Goal: Task Accomplishment & Management: Manage account settings

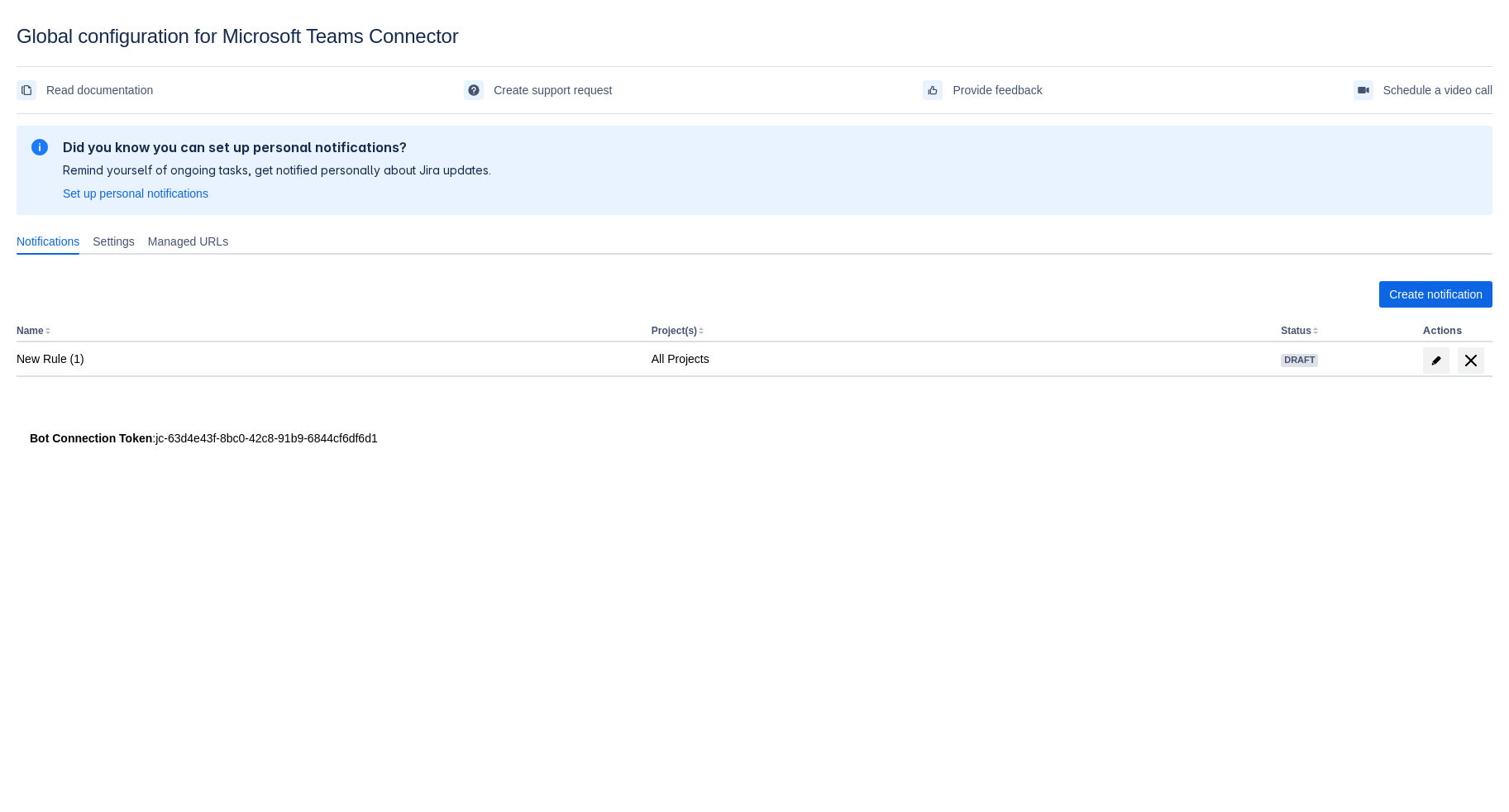
click at [212, 42] on div "Global configuration for Microsoft Teams Connector" at bounding box center [754, 37] width 1475 height 24
click at [134, 249] on span "Settings" at bounding box center [113, 242] width 42 height 17
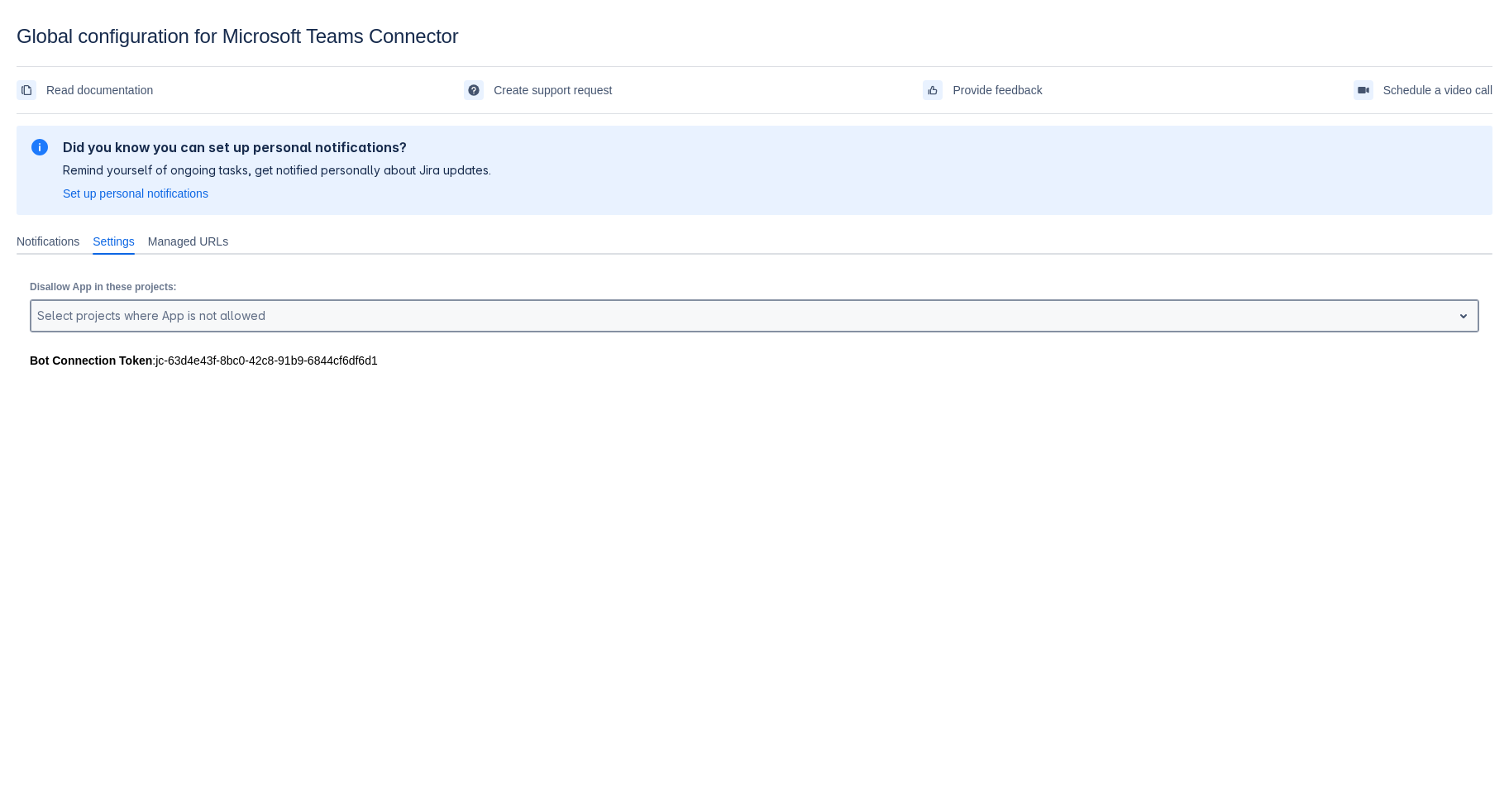
click at [332, 326] on div at bounding box center [741, 316] width 1408 height 20
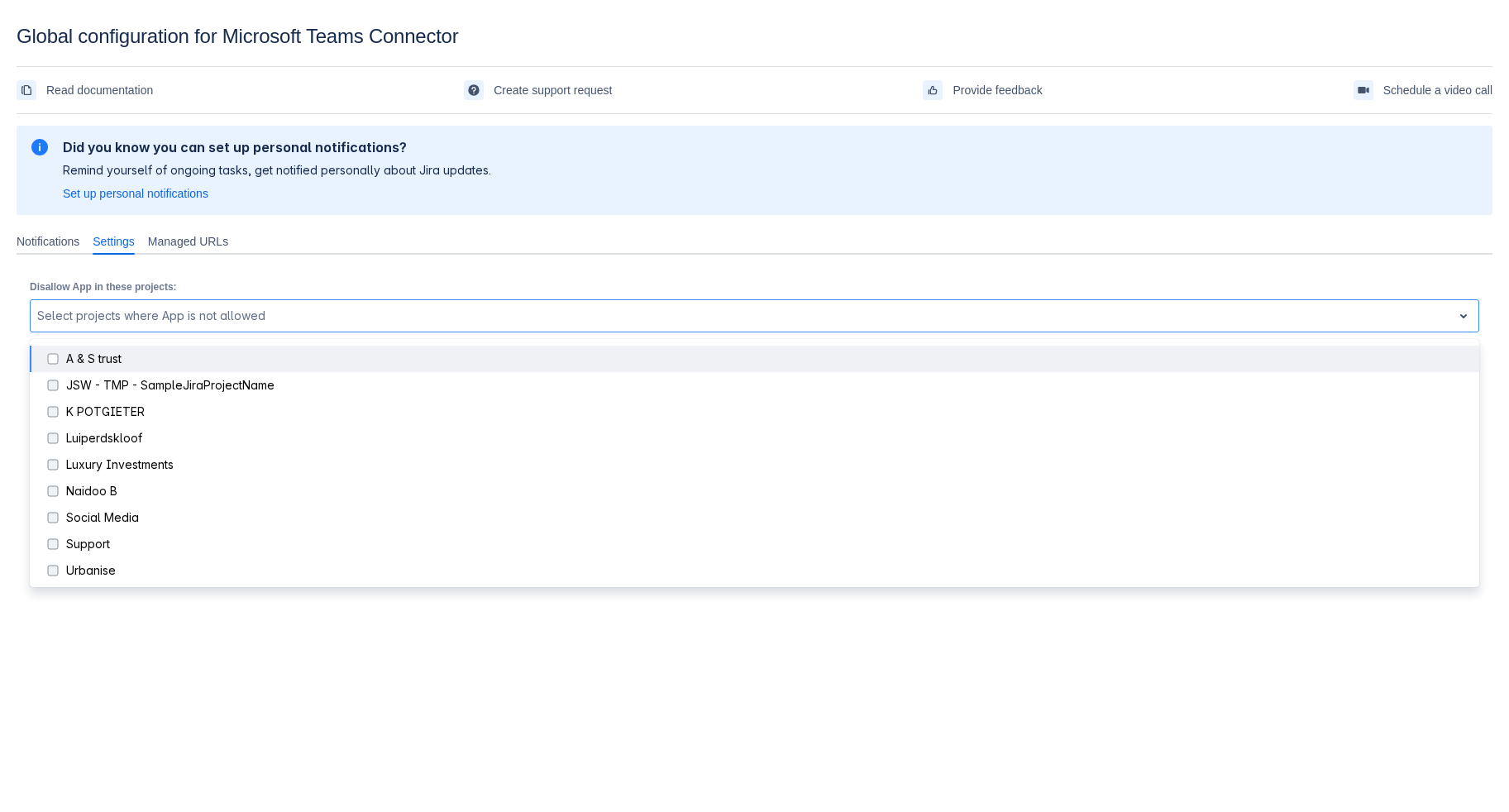
click at [390, 291] on div "Disallow App in these projects: A & S trust not selected, (1 of 10), completion…" at bounding box center [754, 303] width 1475 height 97
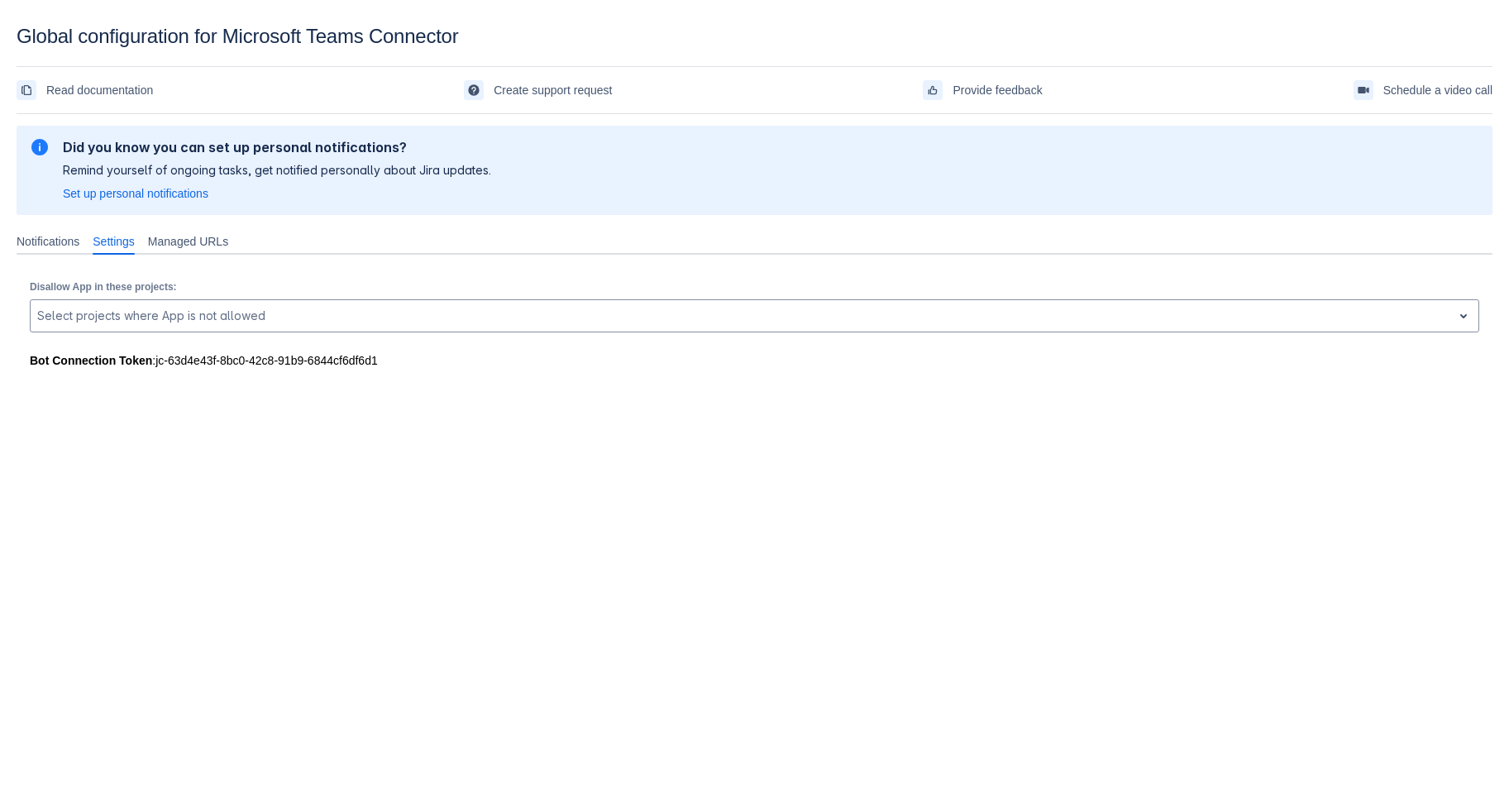
click at [143, 367] on strong "Bot Connection Token" at bounding box center [91, 360] width 123 height 13
click at [228, 249] on span "Managed URLs" at bounding box center [187, 242] width 80 height 17
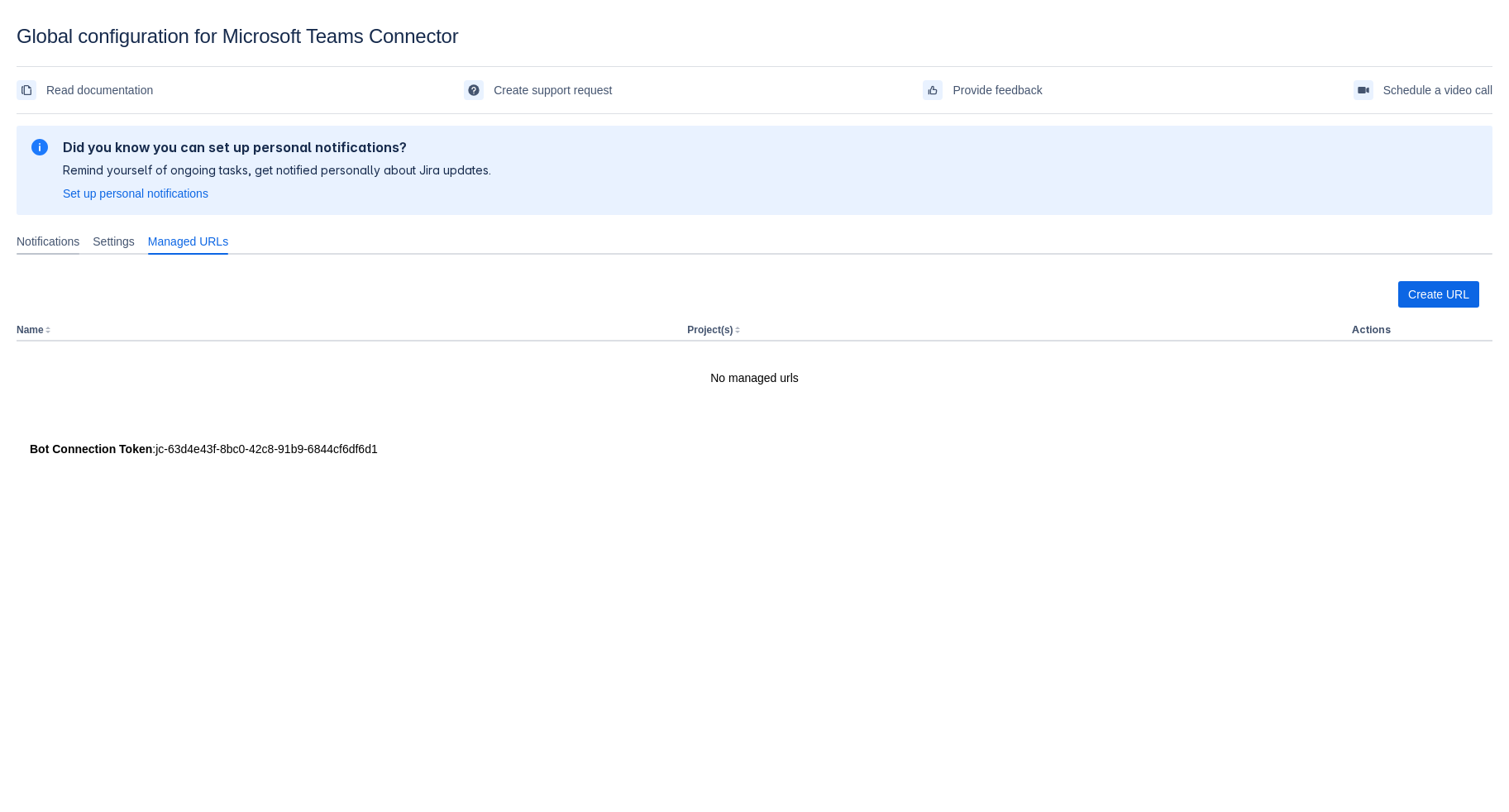
click at [49, 249] on span "Notifications" at bounding box center [48, 242] width 63 height 17
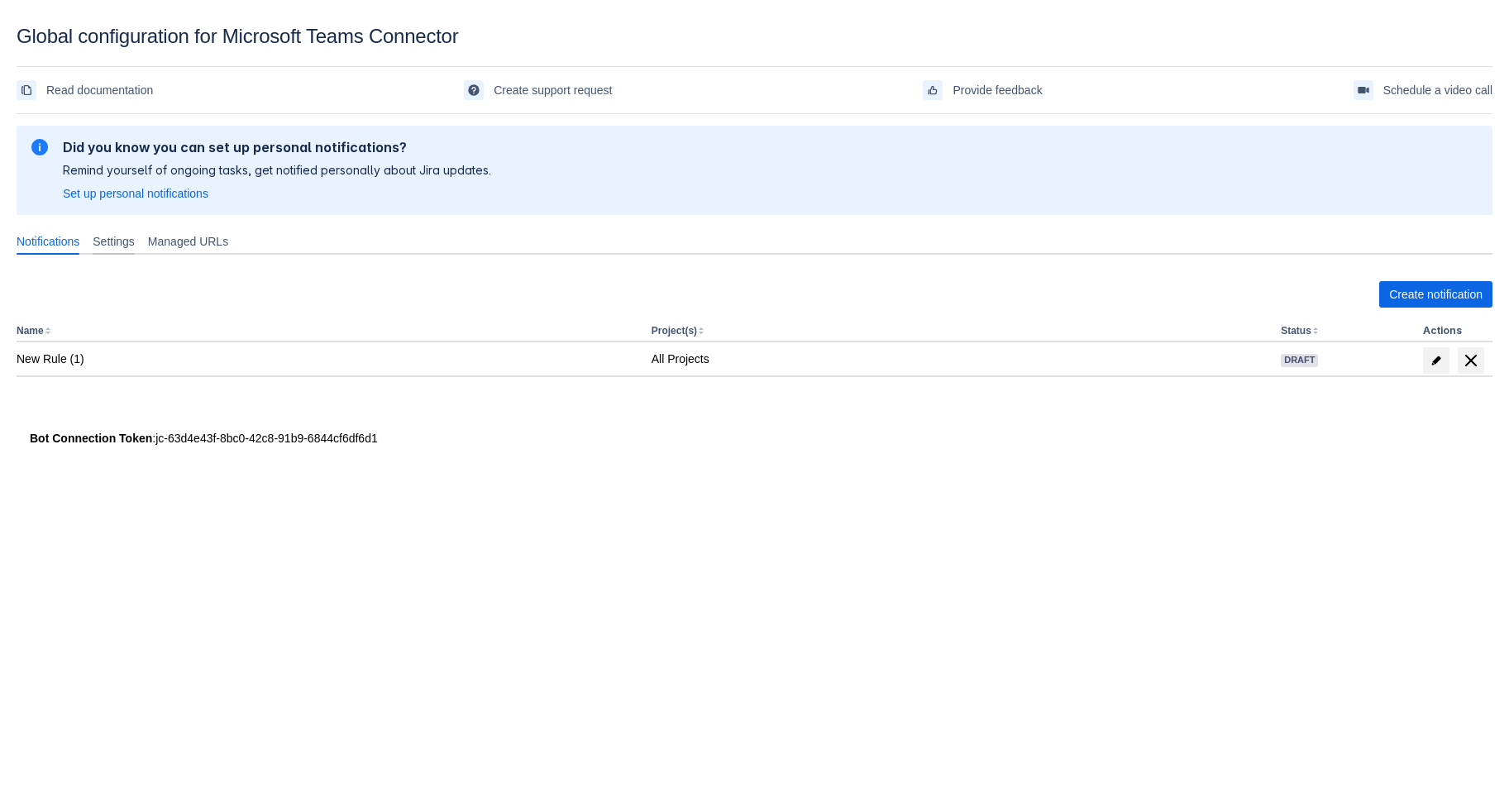
click at [134, 249] on span "Settings" at bounding box center [113, 242] width 42 height 17
